Goal: Task Accomplishment & Management: Use online tool/utility

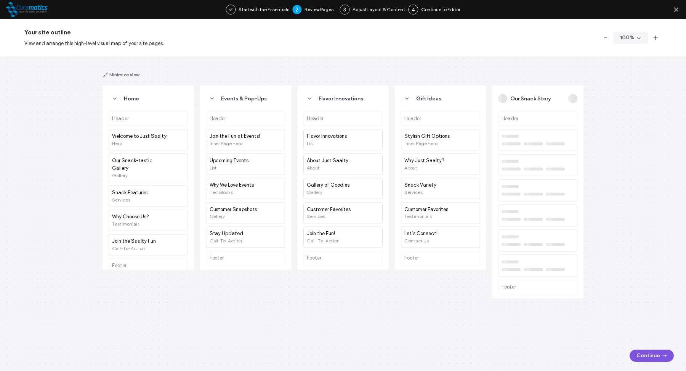
click at [650, 355] on button "Continue" at bounding box center [652, 355] width 44 height 12
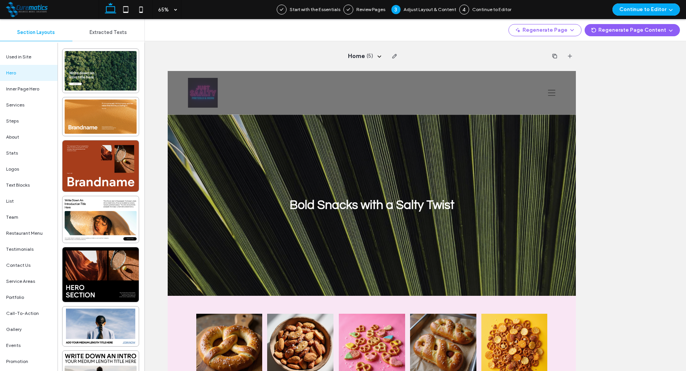
click at [634, 16] on div "Continue to Editor" at bounding box center [647, 9] width 80 height 19
click at [634, 14] on button "Continue to Editor" at bounding box center [646, 9] width 67 height 12
click at [626, 34] on span "With All Pages" at bounding box center [631, 33] width 32 height 8
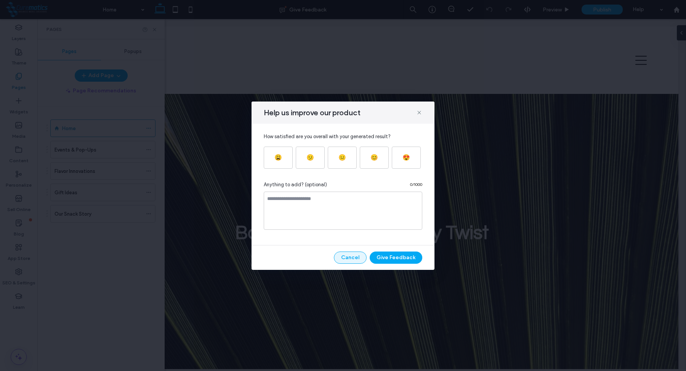
click at [360, 254] on button "Cancel" at bounding box center [350, 257] width 33 height 12
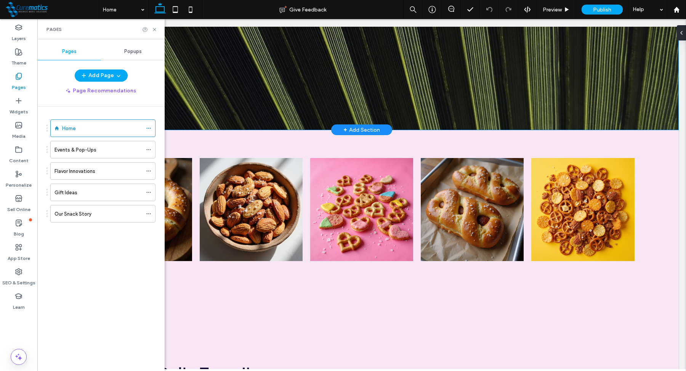
scroll to position [252, 0]
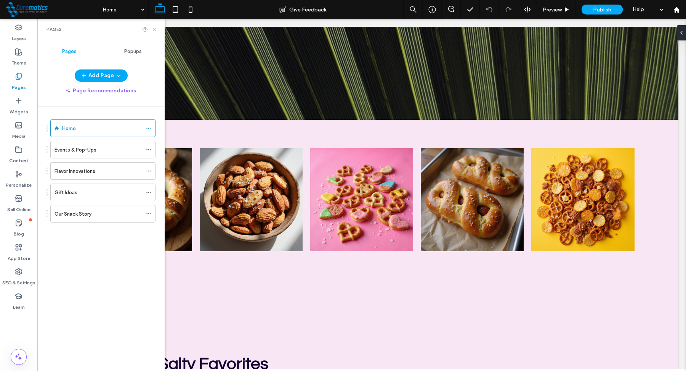
click at [155, 30] on use at bounding box center [154, 29] width 3 height 3
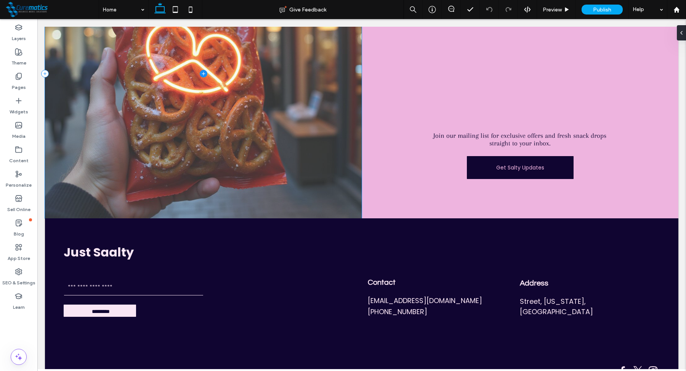
scroll to position [1119, 0]
